Goal: Find specific page/section: Find specific page/section

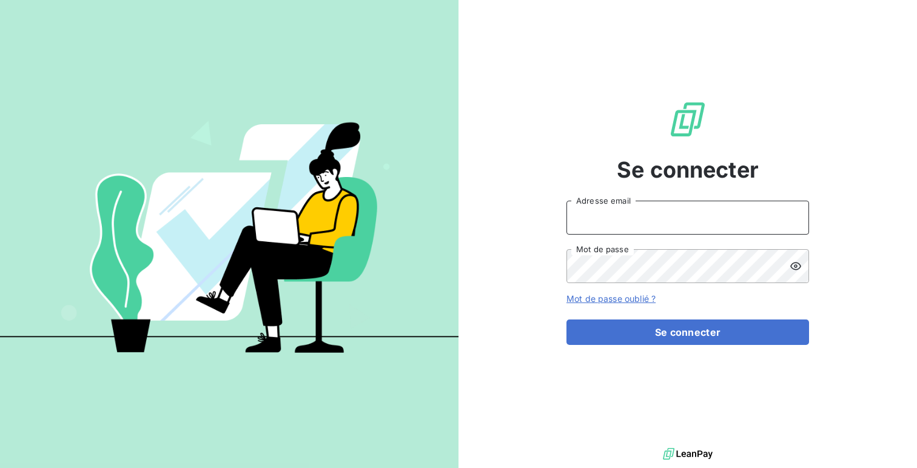
click at [601, 227] on input "Adresse email" at bounding box center [687, 218] width 242 height 34
type input "admin@adexlogistique"
click at [566, 319] on button "Se connecter" at bounding box center [687, 331] width 242 height 25
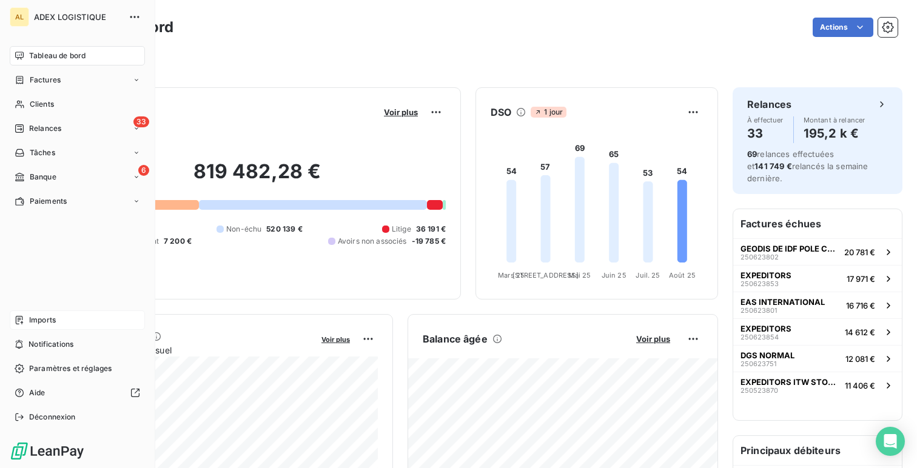
click at [41, 315] on span "Imports" at bounding box center [42, 320] width 27 height 11
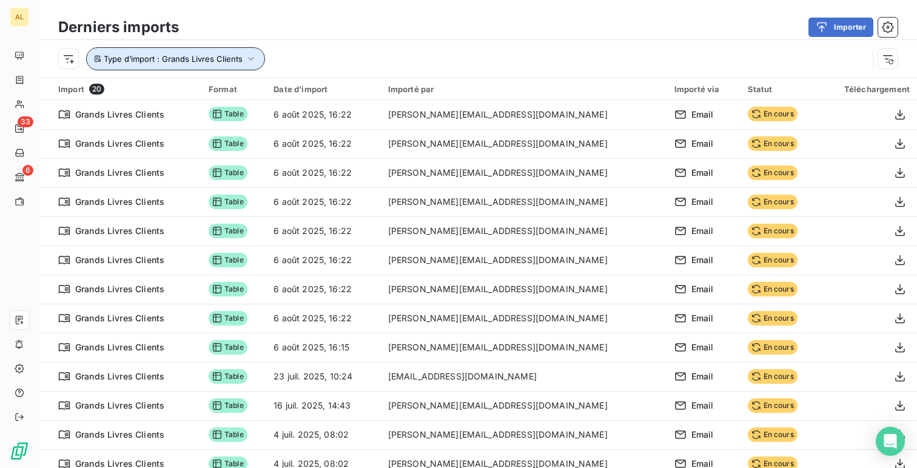
click at [206, 62] on span "Type d’import : Grands Livres Clients" at bounding box center [173, 59] width 139 height 10
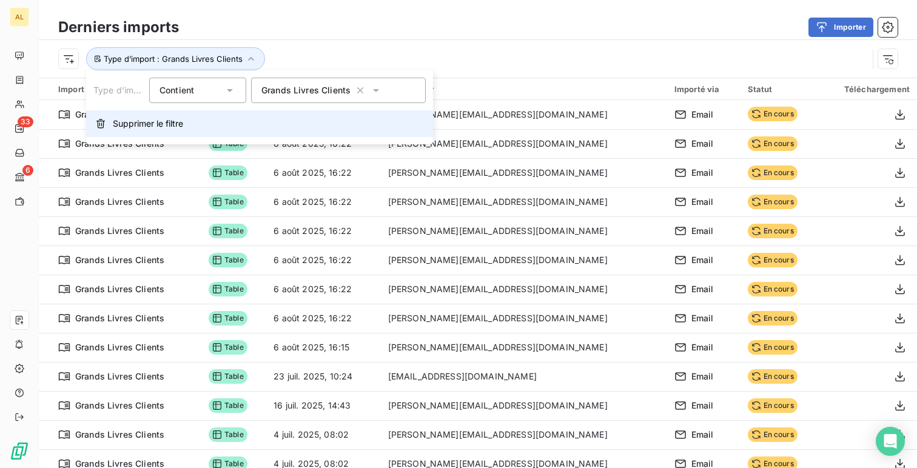
click at [220, 128] on button "Supprimer le filtre" at bounding box center [259, 123] width 347 height 27
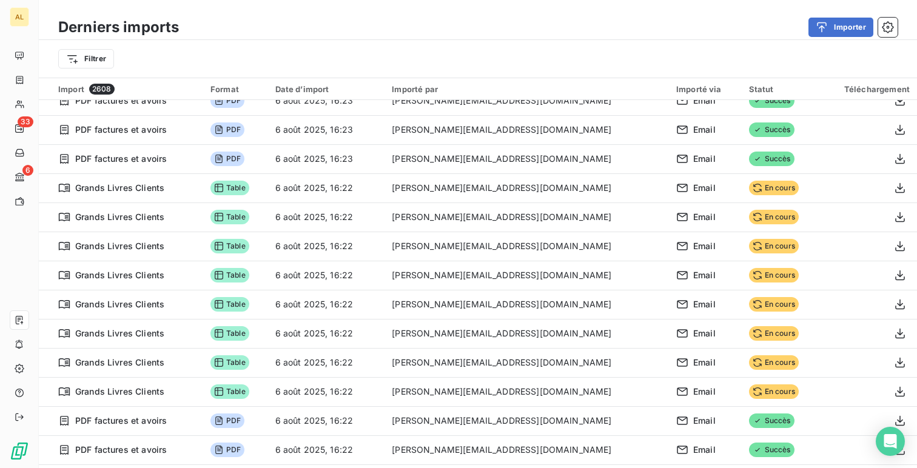
scroll to position [1264, 0]
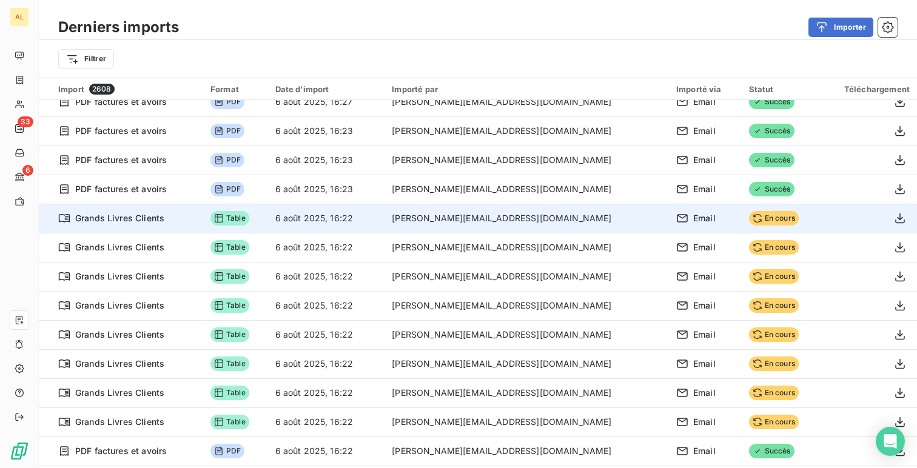
click at [357, 221] on td "6 août 2025, 16:22" at bounding box center [326, 218] width 117 height 29
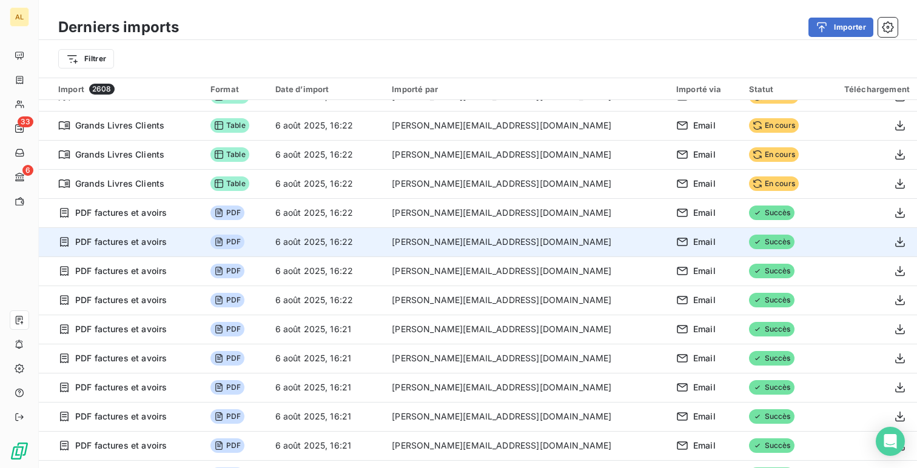
scroll to position [1502, 0]
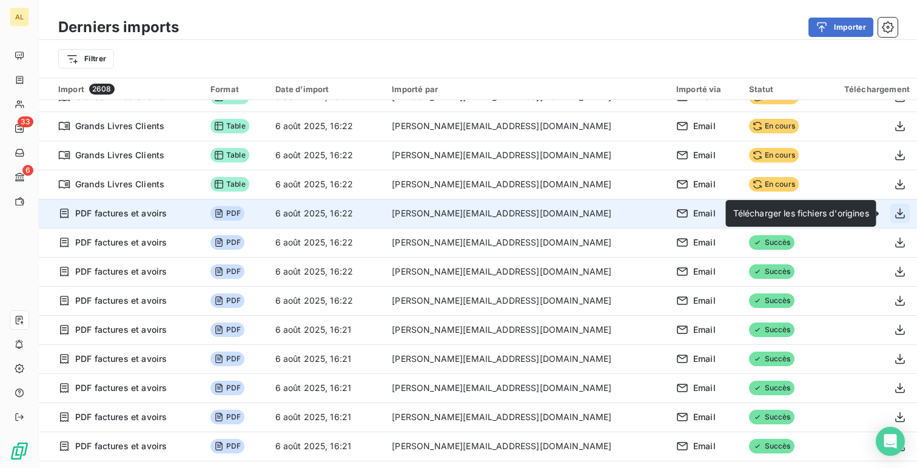
click at [895, 215] on icon "button" at bounding box center [900, 213] width 12 height 12
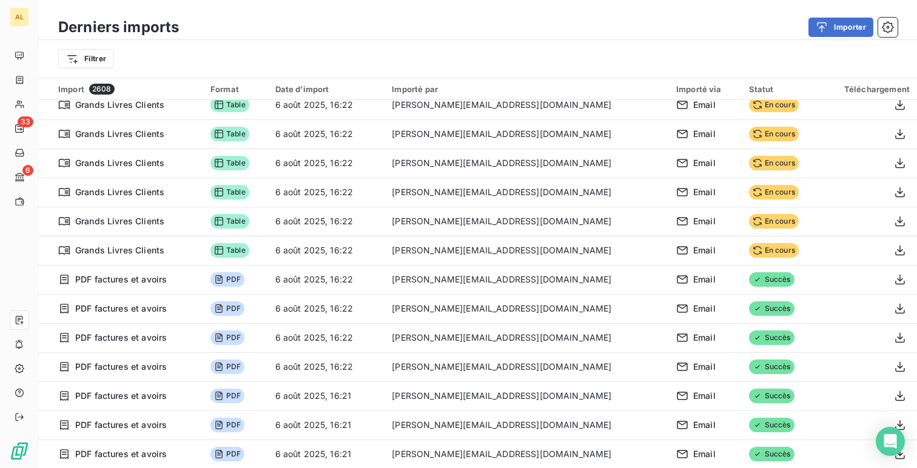
scroll to position [1442, 0]
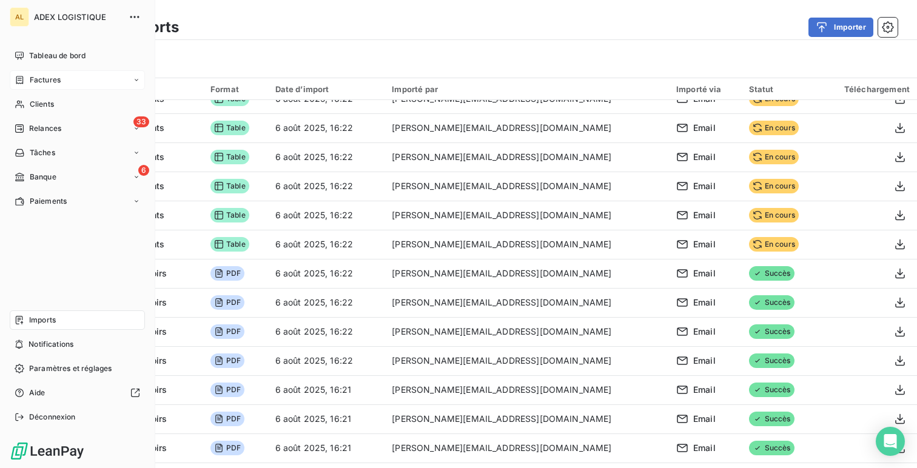
click at [10, 78] on div "Factures" at bounding box center [77, 79] width 135 height 19
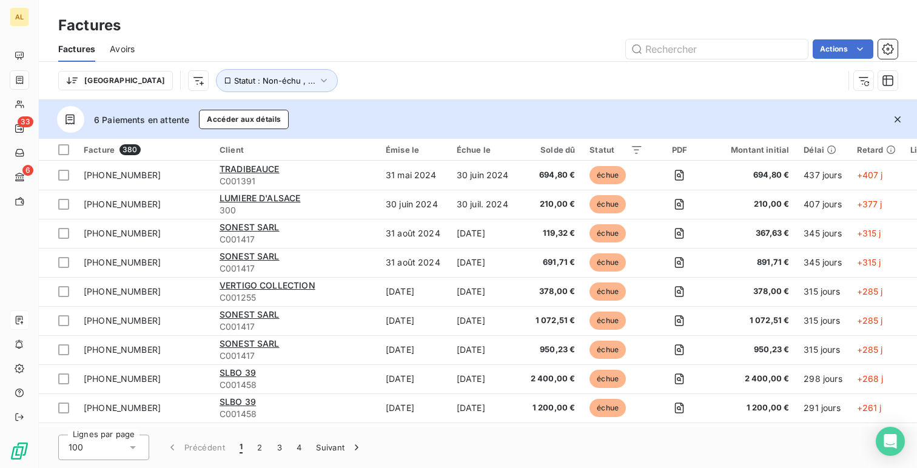
click at [246, 68] on div "Trier Statut : Non-échu , ..." at bounding box center [477, 81] width 839 height 38
click at [242, 79] on span "Statut : Non-échu , ..." at bounding box center [274, 81] width 81 height 10
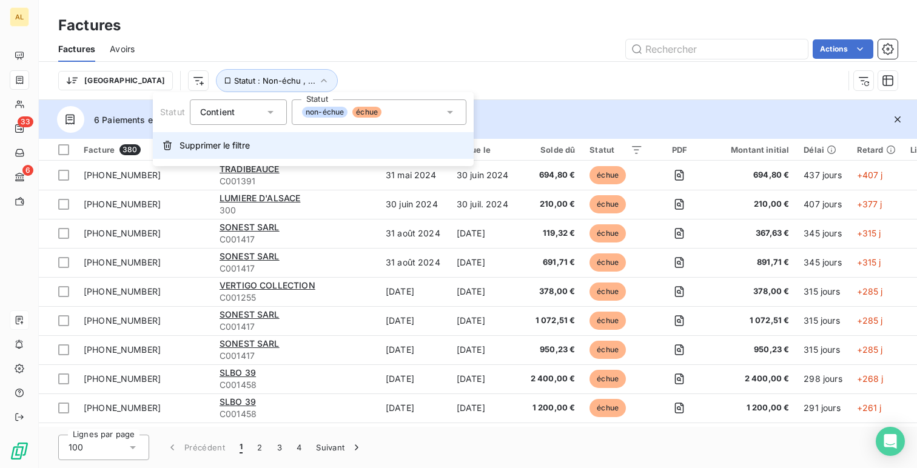
click at [247, 149] on span "Supprimer le filtre" at bounding box center [214, 145] width 70 height 12
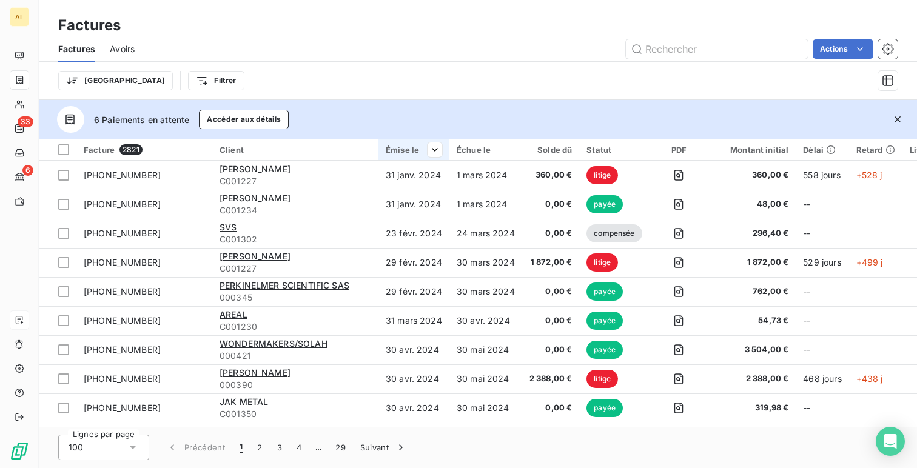
click at [423, 147] on div at bounding box center [430, 149] width 24 height 15
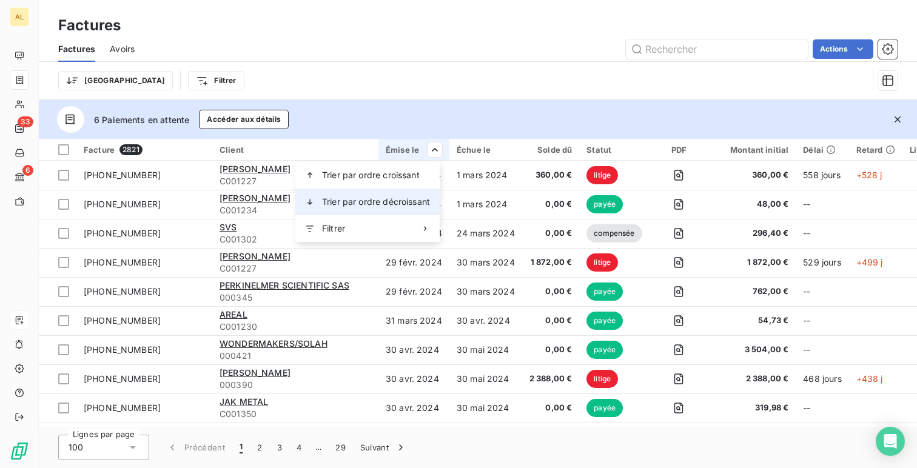
click at [395, 210] on div "Trier par ordre décroissant" at bounding box center [367, 202] width 144 height 27
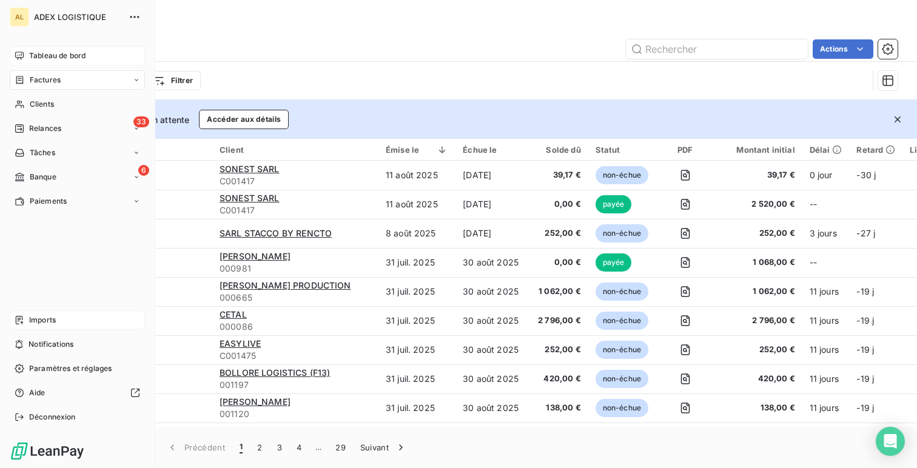
click at [30, 53] on span "Tableau de bord" at bounding box center [57, 55] width 56 height 11
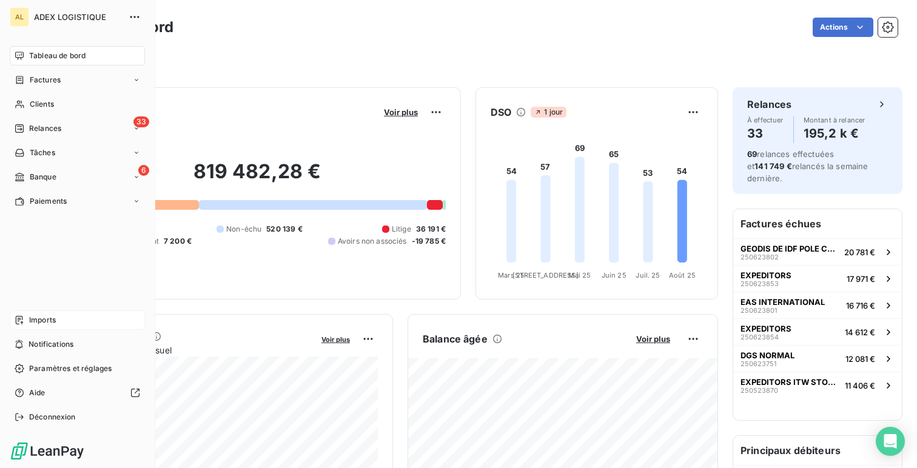
click at [48, 309] on div "Tableau de bord Factures Clients 33 Relances Tâches 6 Banque Paiements Imports …" at bounding box center [77, 236] width 135 height 381
click at [45, 320] on span "Imports" at bounding box center [42, 320] width 27 height 11
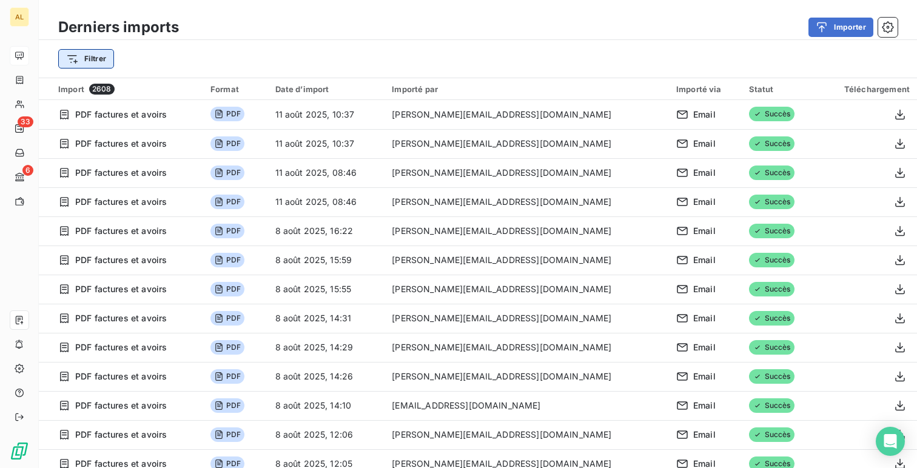
click at [78, 58] on html "AL 33 6 Derniers imports Importer Filtrer Import 2608 Format Date d’import Impo…" at bounding box center [458, 234] width 917 height 468
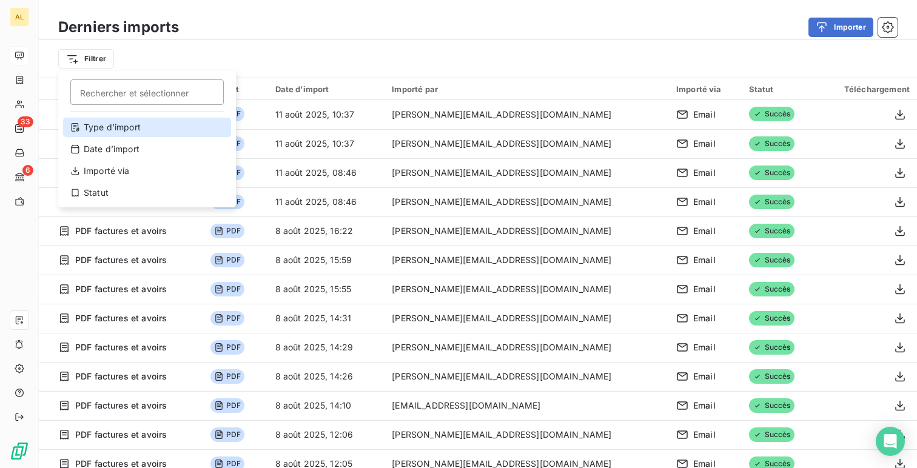
click at [106, 124] on div "Type d’import" at bounding box center [147, 127] width 168 height 19
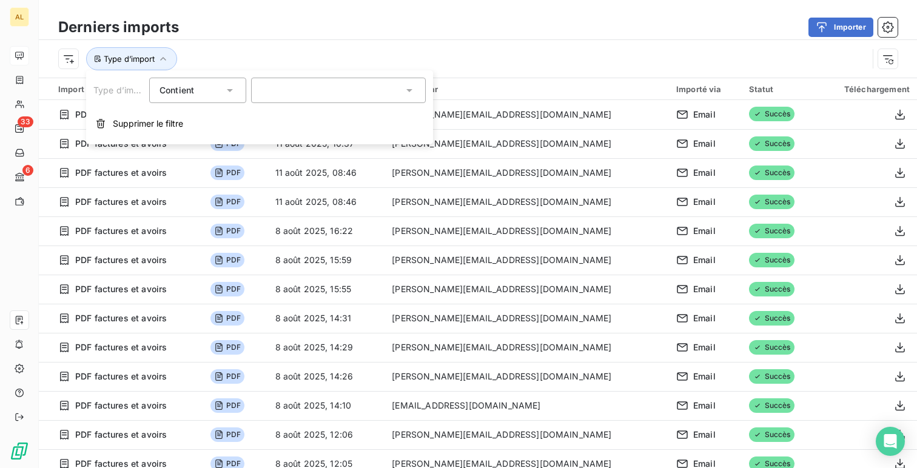
click at [291, 81] on div at bounding box center [338, 90] width 175 height 25
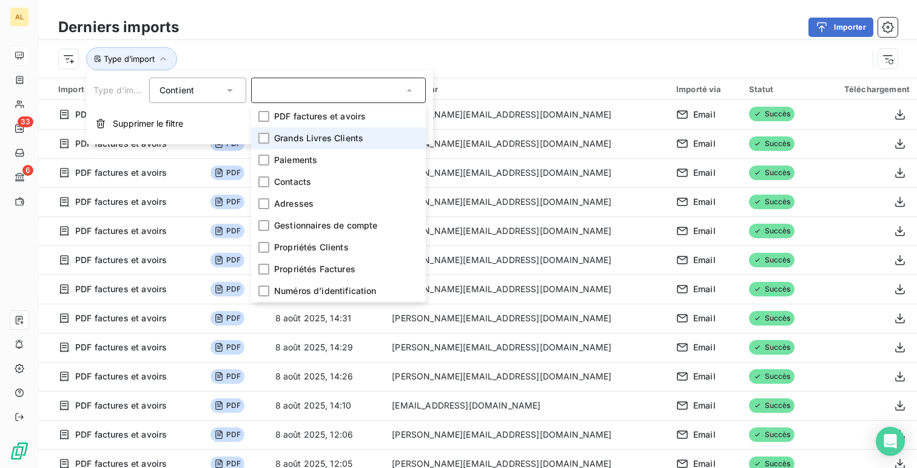
click at [300, 148] on li "Grands Livres Clients" at bounding box center [338, 138] width 175 height 22
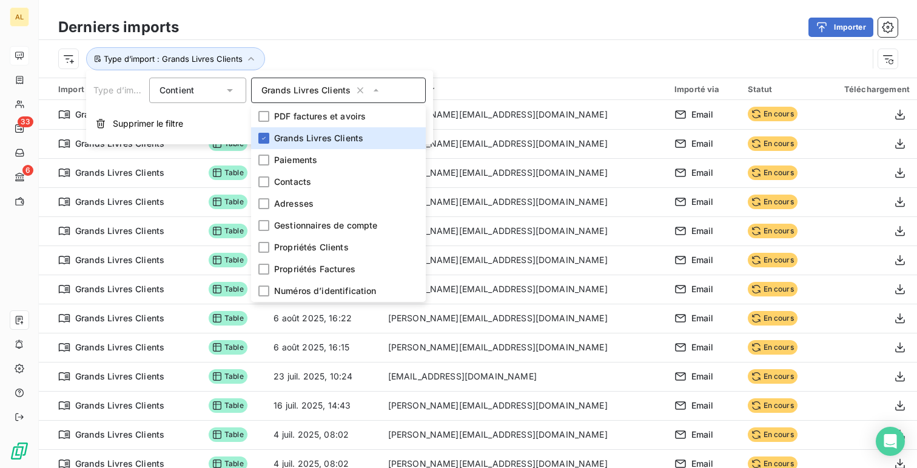
click at [522, 53] on div "Type d’import : Grands Livres Clients" at bounding box center [462, 58] width 809 height 23
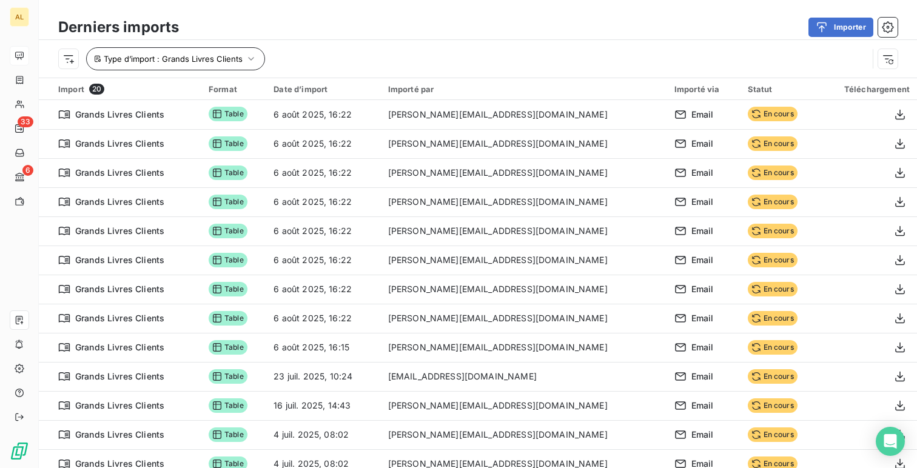
click at [159, 66] on button "Type d’import : Grands Livres Clients" at bounding box center [175, 58] width 179 height 23
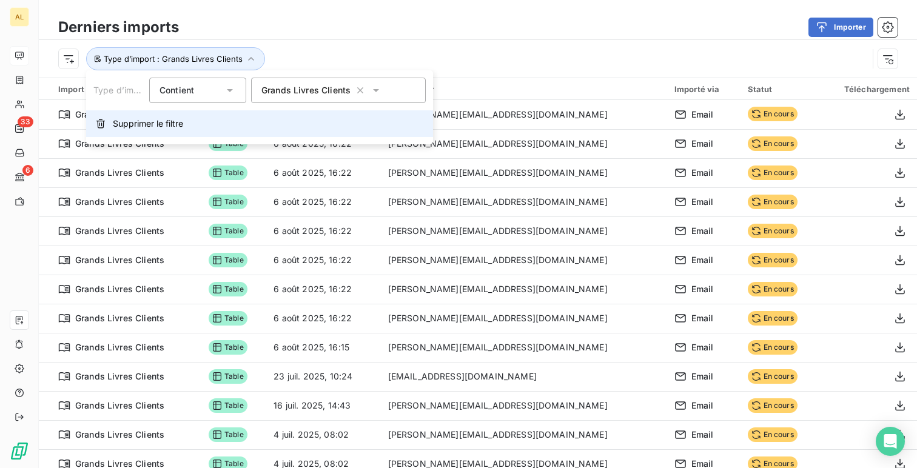
click at [156, 127] on span "Supprimer le filtre" at bounding box center [148, 124] width 70 height 12
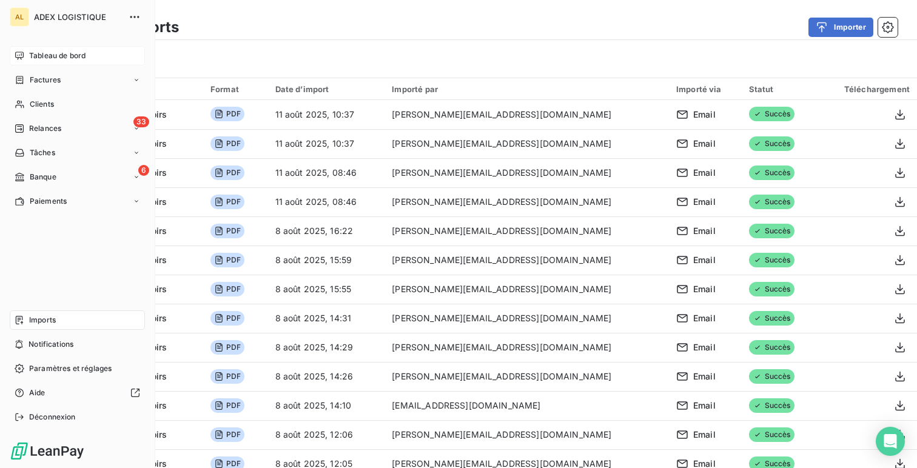
click at [30, 54] on span "Tableau de bord" at bounding box center [57, 55] width 56 height 11
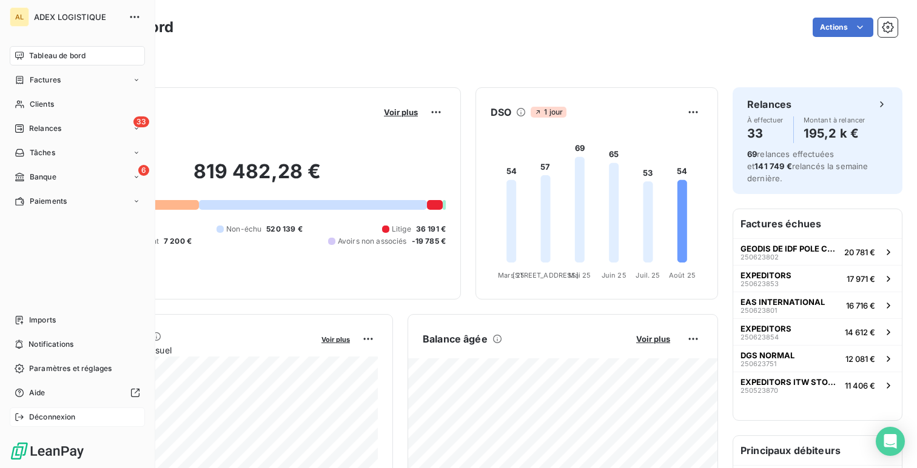
click at [62, 418] on span "Déconnexion" at bounding box center [52, 417] width 47 height 11
